Goal: Task Accomplishment & Management: Use online tool/utility

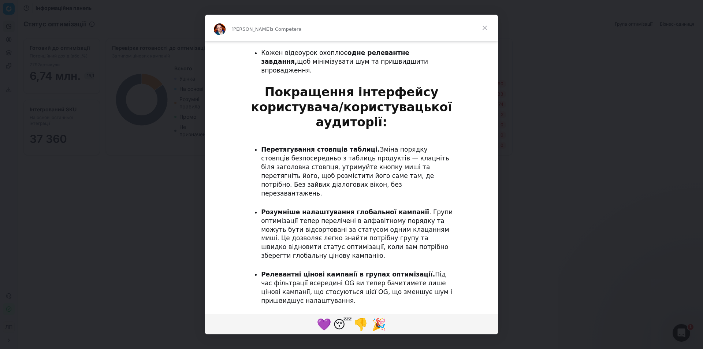
scroll to position [644, 0]
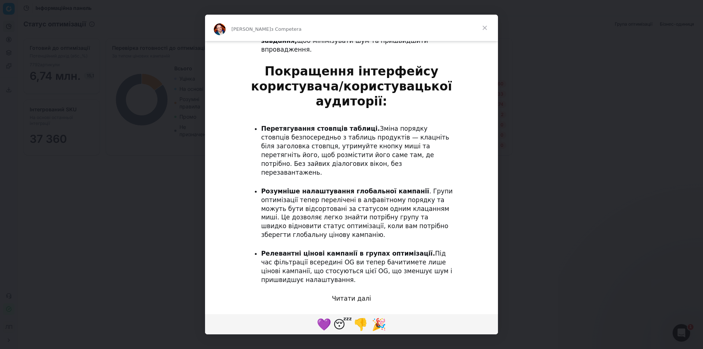
click at [358, 295] on font "Читати далі" at bounding box center [351, 298] width 39 height 7
click at [481, 30] on span "Закрити" at bounding box center [485, 28] width 26 height 26
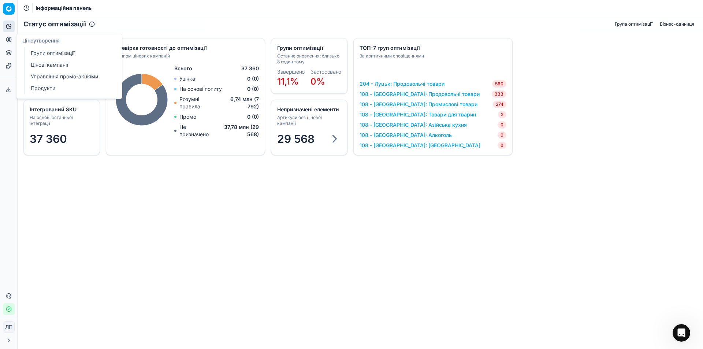
click at [52, 54] on font "Групи оптимізації" at bounding box center [53, 53] width 44 height 6
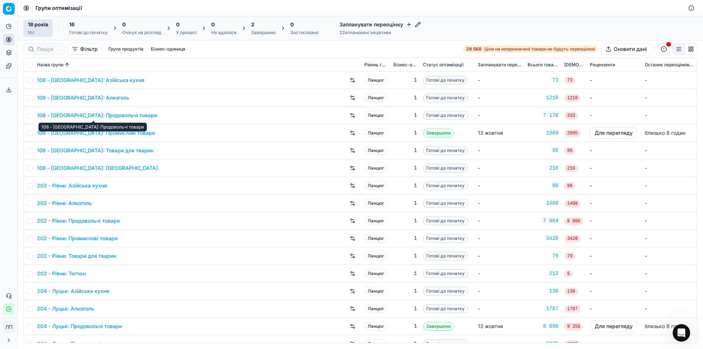
click at [68, 112] on font "108 - [GEOGRAPHIC_DATA]: Продовольчі товари" at bounding box center [97, 115] width 120 height 6
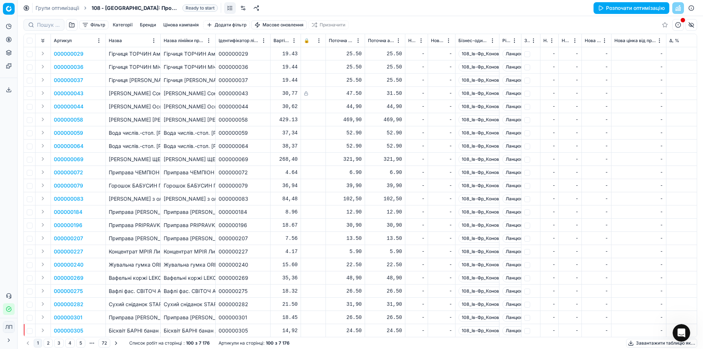
drag, startPoint x: 124, startPoint y: 58, endPoint x: 123, endPoint y: 62, distance: 4.5
click at [124, 59] on td "Гірчиця ТОРЧИН Американська д/п / 130г / 24" at bounding box center [133, 53] width 55 height 13
click at [123, 26] on font "Категорії" at bounding box center [123, 24] width 20 height 5
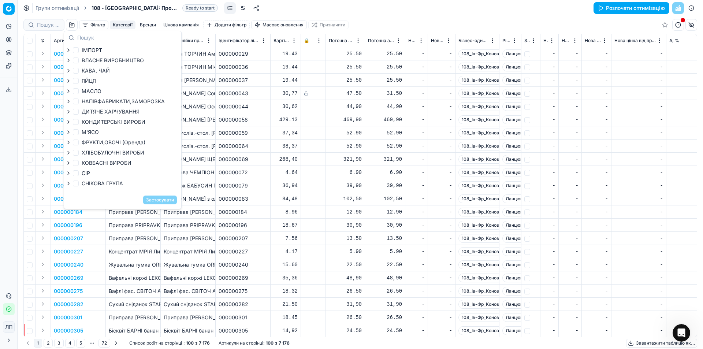
click at [122, 163] on font "КОВБАСНІ ВИРОБИ" at bounding box center [107, 163] width 50 height 6
click at [79, 163] on input "КОВБАСНІ ВИРОБИ" at bounding box center [76, 163] width 6 height 6
checkbox input "true"
click at [156, 202] on font "Застосувати" at bounding box center [160, 199] width 28 height 5
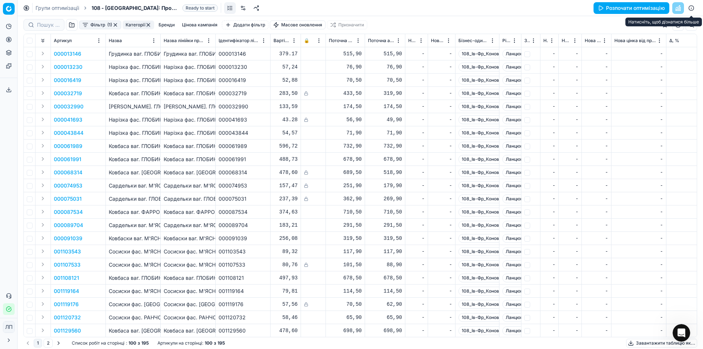
click at [691, 8] on button "button" at bounding box center [692, 8] width 12 height 12
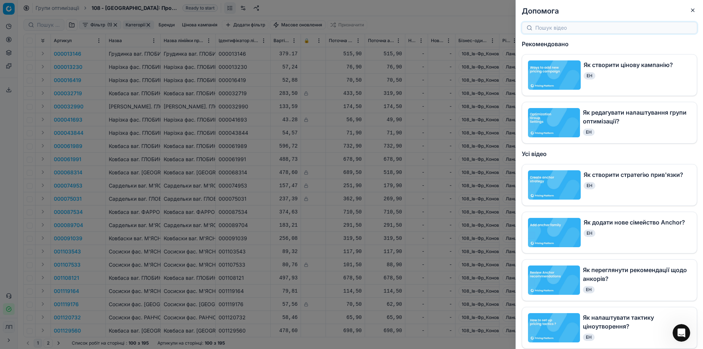
click at [563, 184] on img at bounding box center [554, 184] width 53 height 29
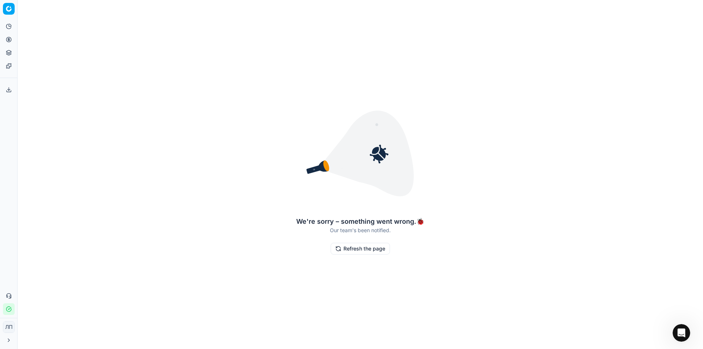
click at [381, 244] on button "Refresh the page" at bounding box center [360, 249] width 59 height 12
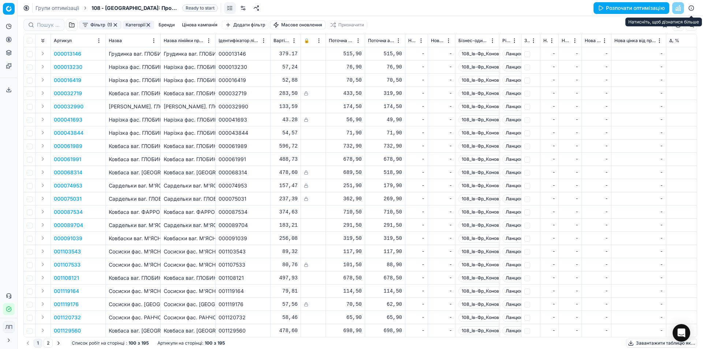
click at [692, 8] on button "button" at bounding box center [692, 8] width 12 height 12
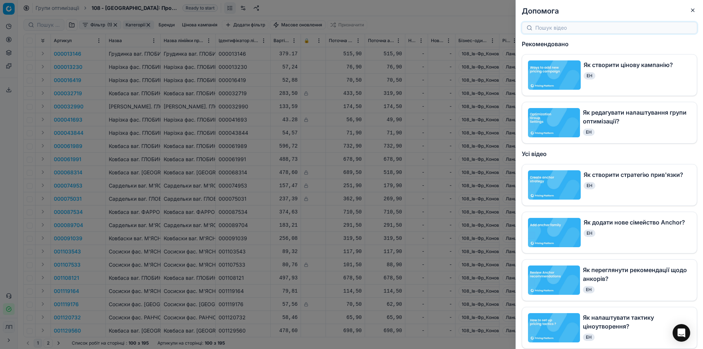
click at [544, 75] on img at bounding box center [554, 74] width 53 height 29
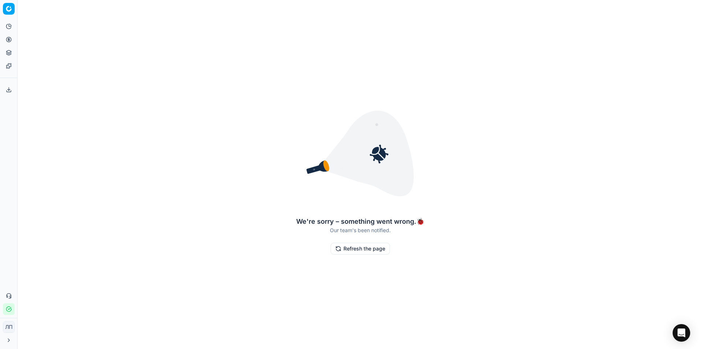
click at [376, 249] on button "Refresh the page" at bounding box center [360, 249] width 59 height 12
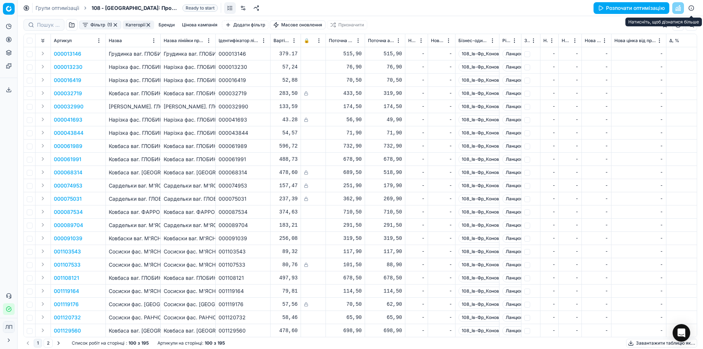
click at [692, 7] on button "button" at bounding box center [692, 8] width 12 height 12
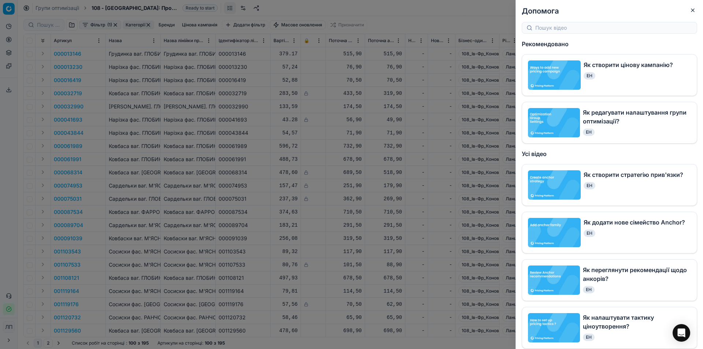
click at [559, 123] on img at bounding box center [554, 122] width 52 height 29
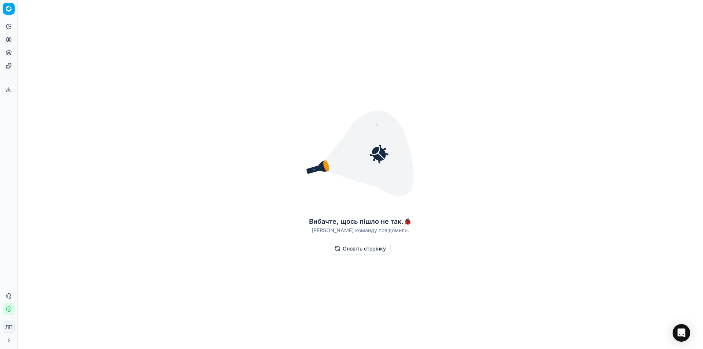
click at [375, 248] on font "Оновіть сторінку" at bounding box center [364, 248] width 43 height 6
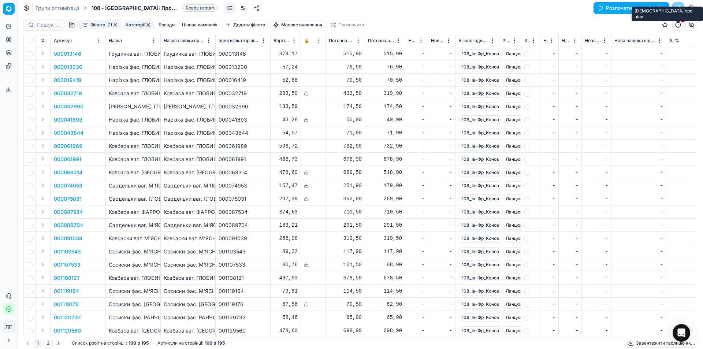
click at [679, 25] on button "button" at bounding box center [679, 25] width 12 height 12
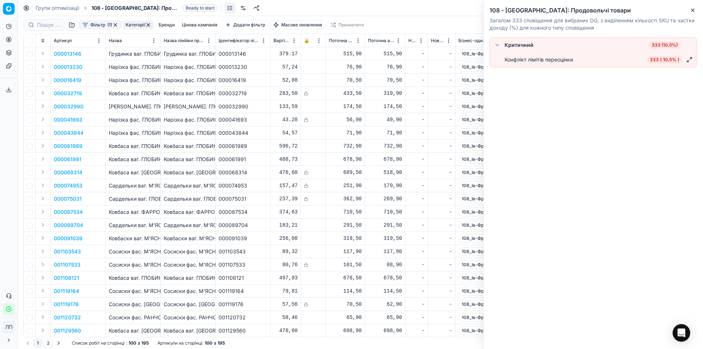
click at [496, 44] on button "button" at bounding box center [497, 45] width 9 height 9
click at [654, 59] on font "333" at bounding box center [654, 59] width 9 height 5
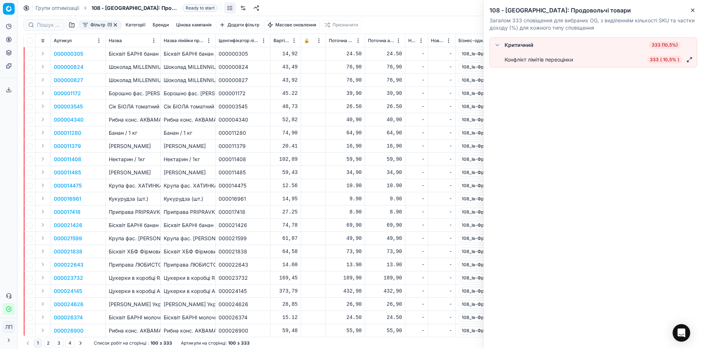
click at [68, 55] on font "000000305" at bounding box center [68, 54] width 29 height 6
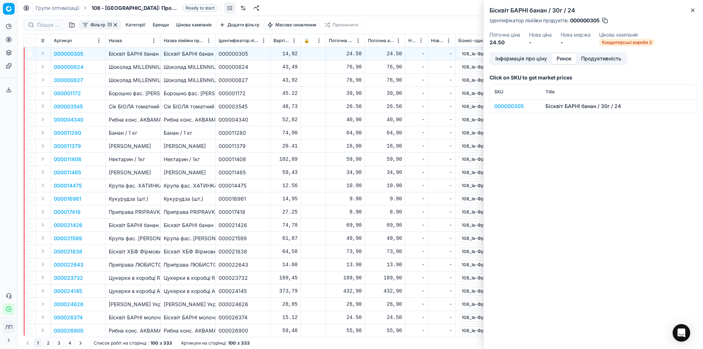
click at [565, 60] on font "Ринок" at bounding box center [564, 58] width 15 height 6
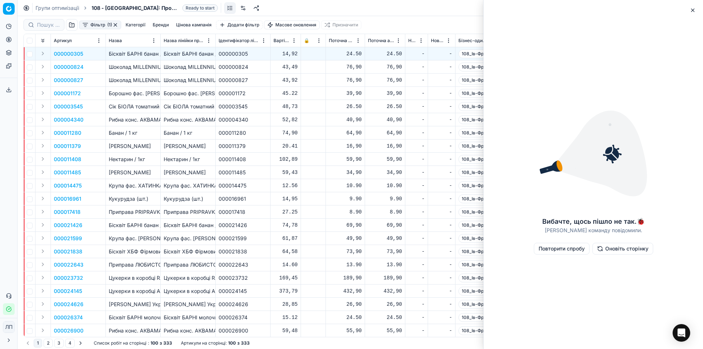
click at [618, 250] on font "Оновіть сторінку" at bounding box center [627, 248] width 43 height 6
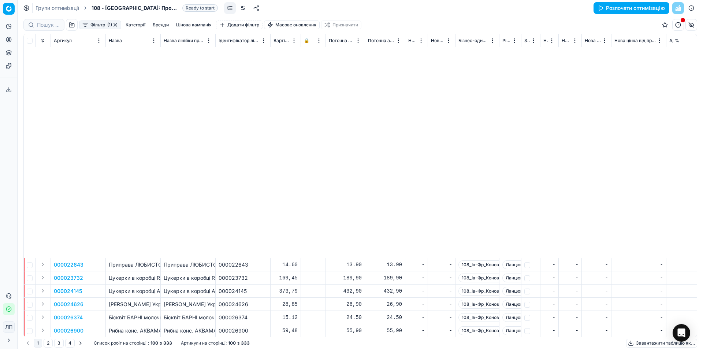
scroll to position [256, 0]
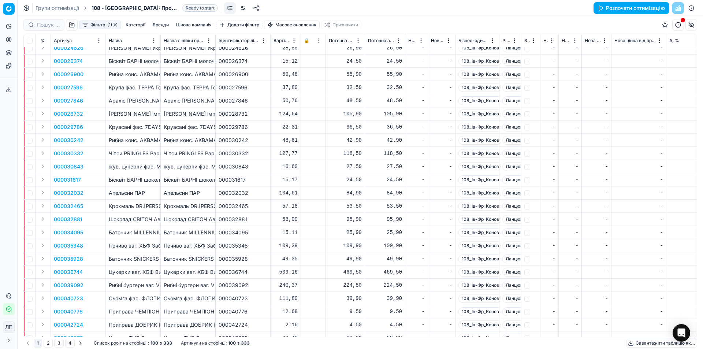
click at [7, 329] on html "Исходный текст Оцените этот перевод Ваш отзыв поможет нам улучшить Google Перев…" at bounding box center [351, 174] width 703 height 349
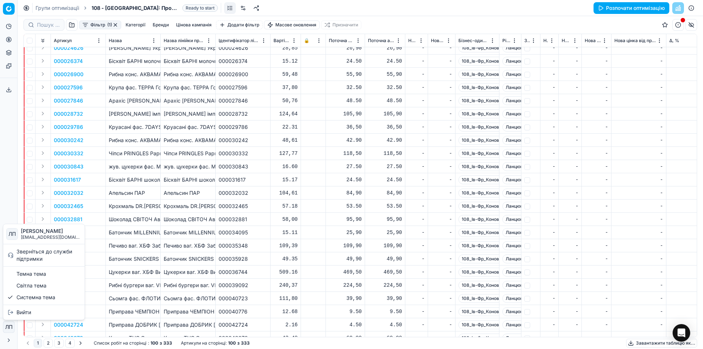
click at [191, 234] on html "Исходный текст Оцените этот перевод Ваш отзыв поможет нам улучшить Google Перев…" at bounding box center [351, 174] width 703 height 349
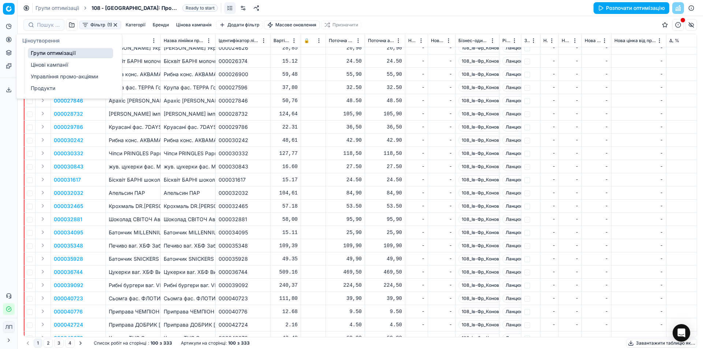
click at [39, 65] on font "Цінові кампанії" at bounding box center [49, 65] width 37 height 6
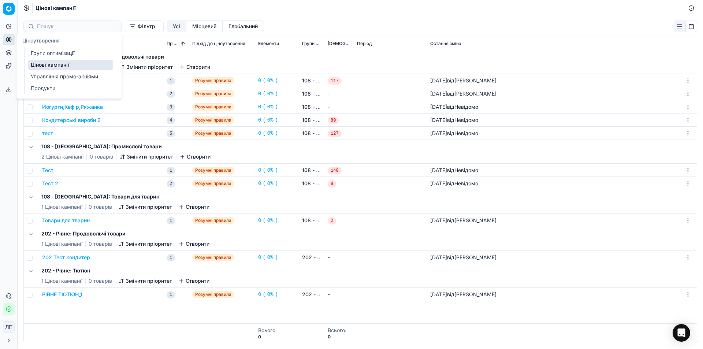
click at [10, 40] on icon at bounding box center [9, 40] width 6 height 6
click at [63, 55] on font "Групи оптимізації" at bounding box center [53, 53] width 44 height 6
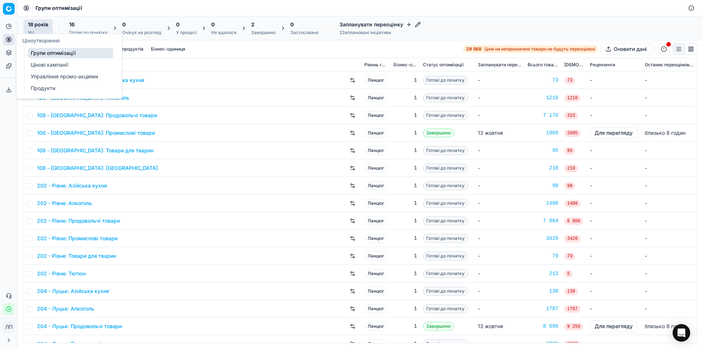
click at [48, 63] on font "Цінові кампанії" at bounding box center [49, 65] width 37 height 6
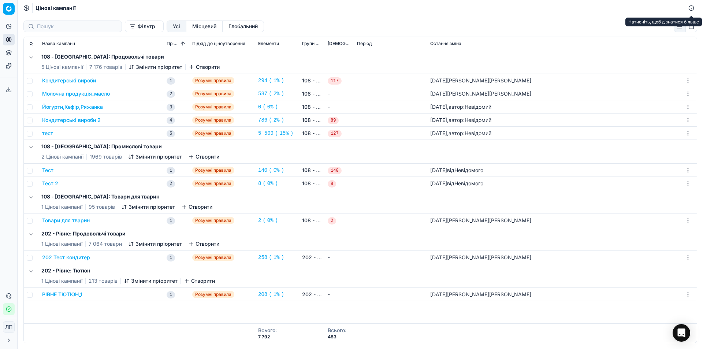
click at [692, 8] on button "button" at bounding box center [692, 8] width 12 height 12
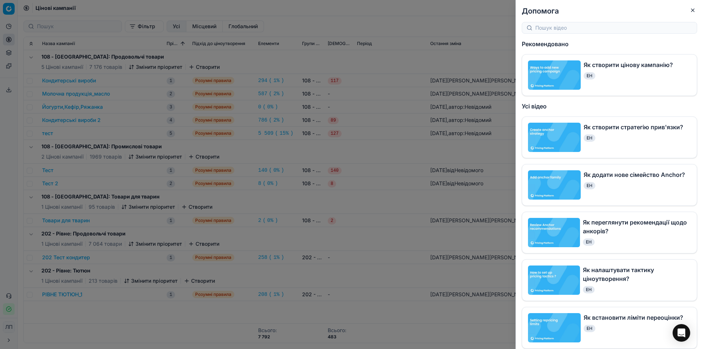
click at [67, 82] on div at bounding box center [351, 174] width 703 height 349
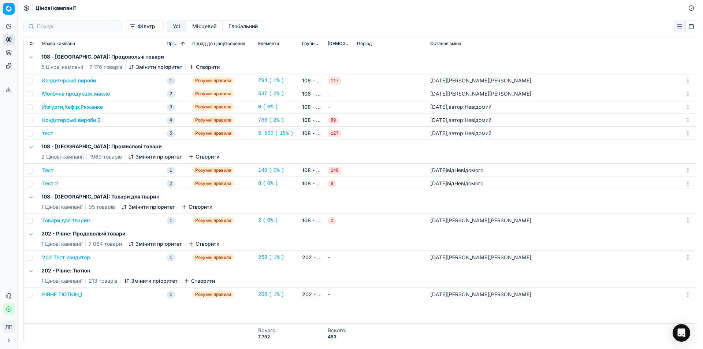
click at [97, 57] on font "108 - [GEOGRAPHIC_DATA]: Продовольчі товари" at bounding box center [102, 56] width 123 height 6
click at [68, 79] on font "Кондитерські вироби" at bounding box center [69, 80] width 54 height 6
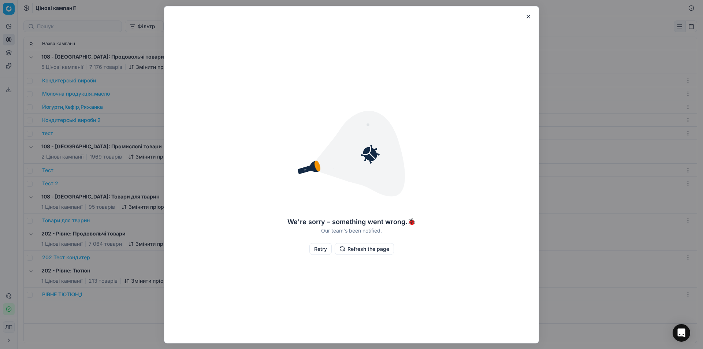
click at [371, 254] on button "Refresh the page" at bounding box center [364, 249] width 59 height 12
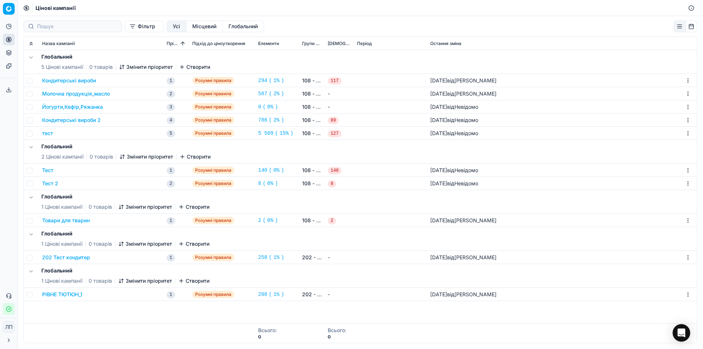
click at [58, 94] on font "Молочна продукція_масло" at bounding box center [76, 93] width 68 height 6
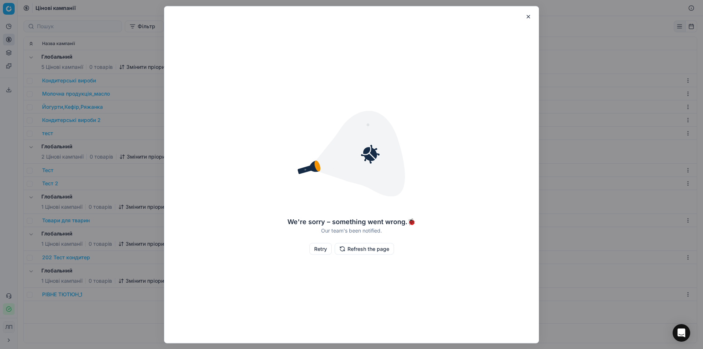
click at [528, 16] on button "button" at bounding box center [528, 16] width 9 height 9
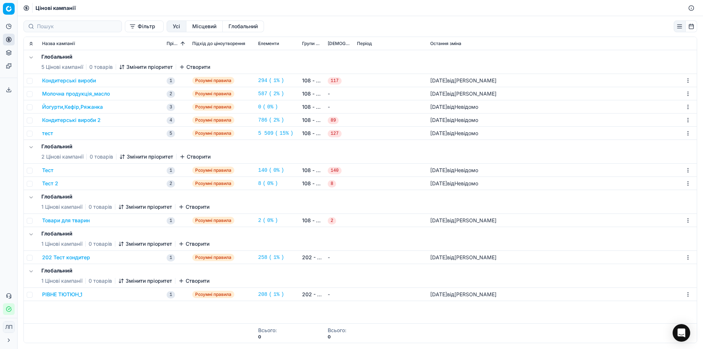
click at [74, 173] on div "Тест" at bounding box center [101, 170] width 119 height 7
click at [197, 68] on font "Створити" at bounding box center [198, 67] width 24 height 6
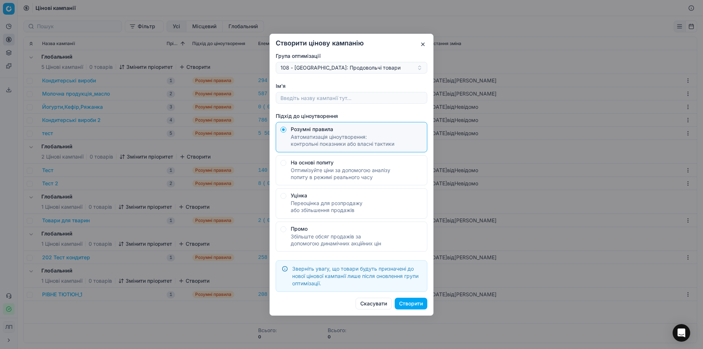
click at [423, 43] on button "button" at bounding box center [423, 44] width 9 height 9
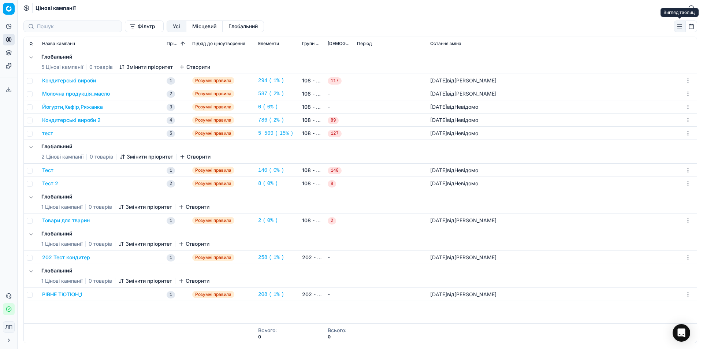
click at [678, 26] on button "button" at bounding box center [680, 27] width 12 height 12
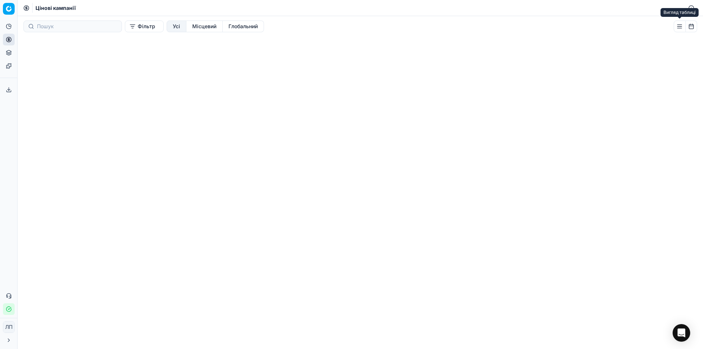
click at [679, 27] on button "button" at bounding box center [680, 27] width 12 height 12
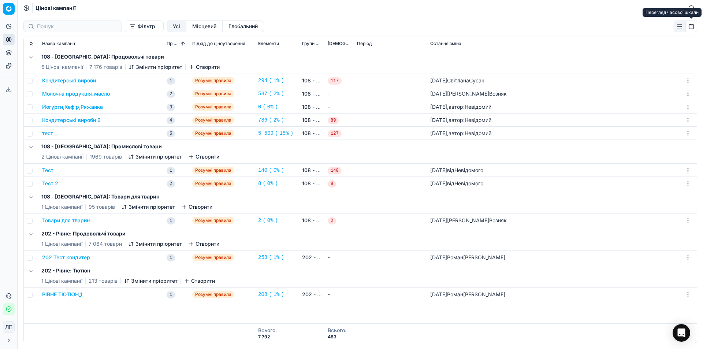
click at [692, 28] on button "button" at bounding box center [692, 27] width 12 height 12
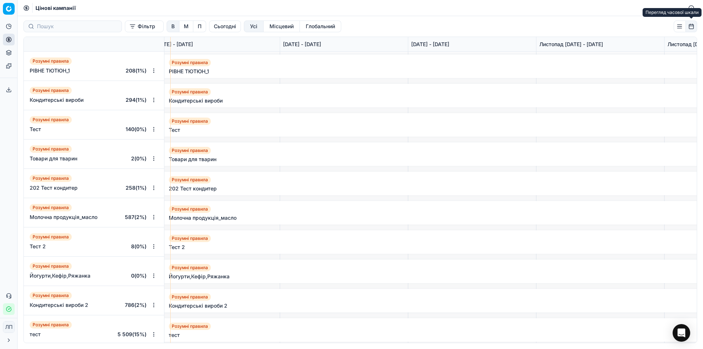
scroll to position [0, 656]
click at [691, 28] on button "button" at bounding box center [692, 27] width 12 height 12
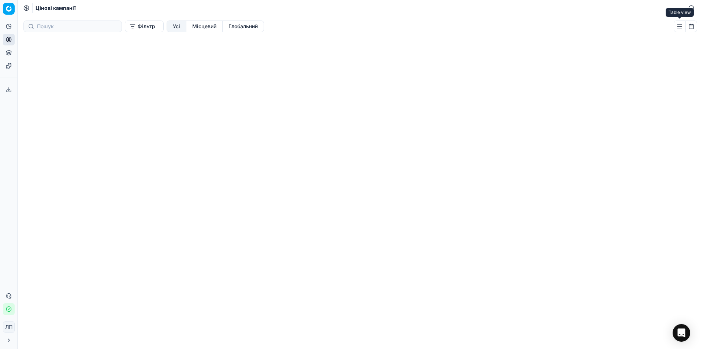
click at [677, 29] on button "button" at bounding box center [680, 27] width 12 height 12
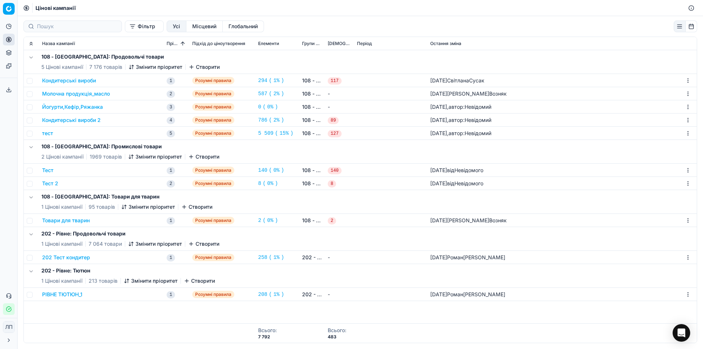
click at [45, 170] on font "Тест" at bounding box center [47, 170] width 11 height 6
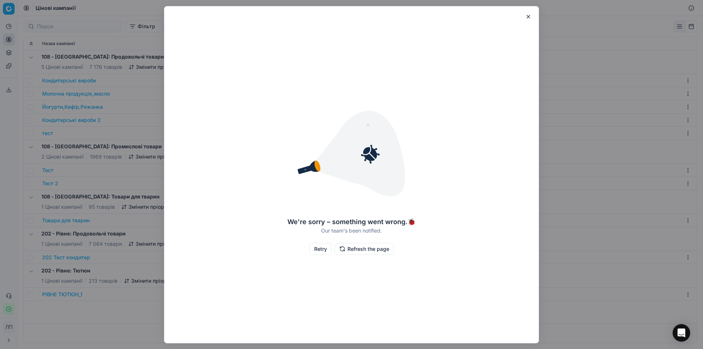
click at [528, 16] on button "button" at bounding box center [528, 16] width 9 height 9
